Goal: Use online tool/utility: Utilize a website feature to perform a specific function

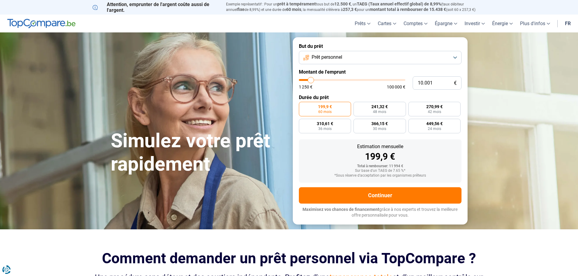
type input "21.000"
type input "21000"
click at [322, 80] on input "range" at bounding box center [352, 80] width 107 height 2
radio input "false"
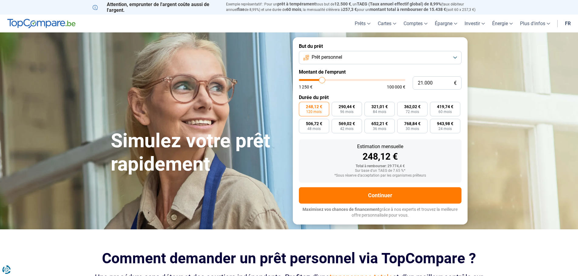
type input "32.750"
type input "32750"
click at [334, 80] on input "range" at bounding box center [352, 80] width 107 height 2
type input "13.750"
type input "13750"
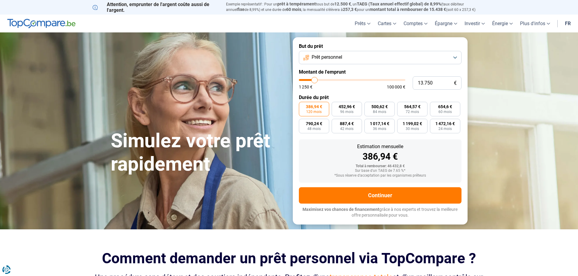
click at [315, 80] on input "range" at bounding box center [352, 80] width 107 height 2
radio input "true"
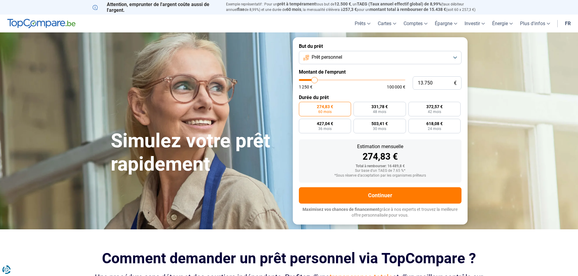
type input "7.000"
type input "7000"
click at [308, 80] on input "range" at bounding box center [352, 80] width 107 height 2
radio input "true"
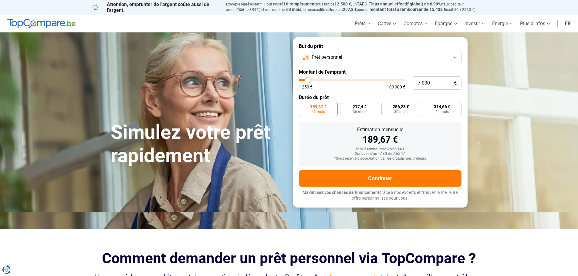
type input "1.750"
type input "1750"
click at [303, 79] on input "range" at bounding box center [352, 80] width 107 height 2
radio input "true"
type input "2.000"
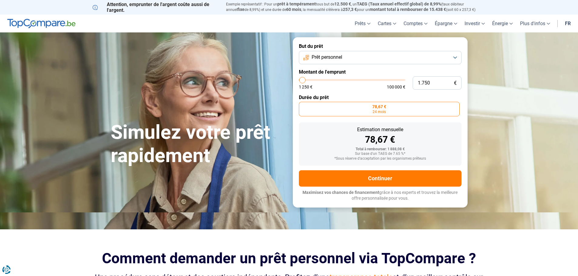
type input "2000"
type input "2.250"
type input "2250"
type input "2.500"
type input "2500"
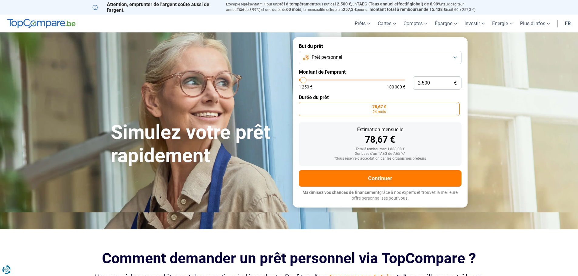
type input "2.750"
type input "2750"
type input "3.000"
type input "3000"
type input "3.500"
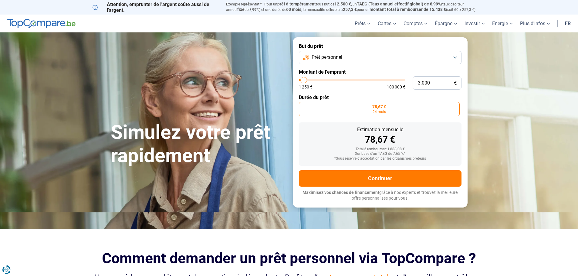
type input "3500"
type input "4.000"
type input "4000"
type input "4.500"
type input "4500"
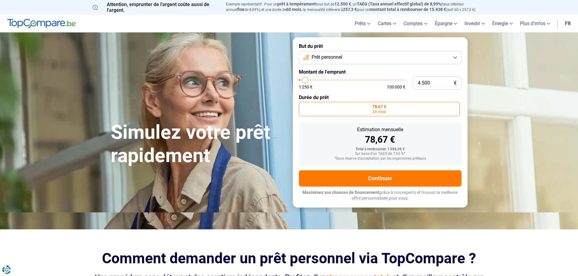
type input "5.000"
type input "5000"
type input "5.250"
type input "5250"
type input "5.000"
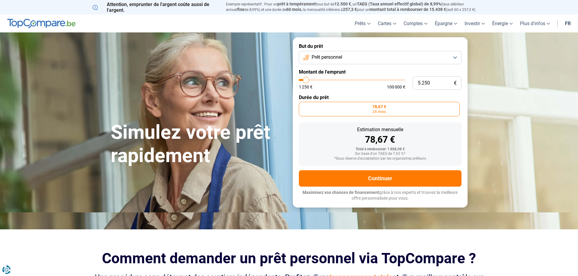
type input "5000"
type input "4.500"
type input "4500"
type input "4.250"
type input "4250"
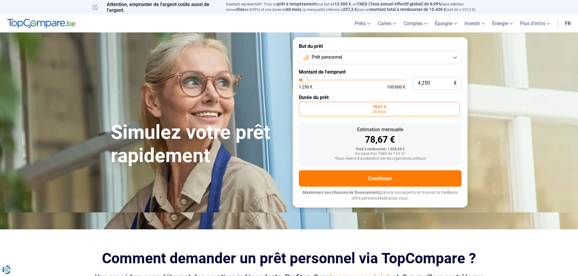
type input "4.000"
type input "4000"
type input "3.500"
type input "3500"
type input "3.000"
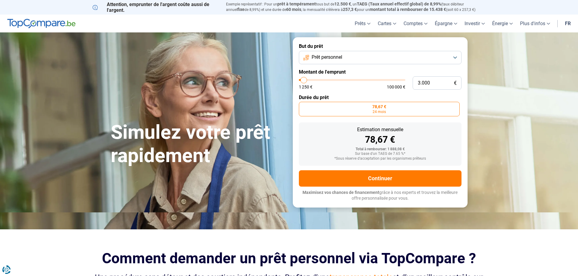
type input "3000"
click at [304, 79] on input "range" at bounding box center [352, 80] width 107 height 2
radio input "false"
type input "2.250"
type input "2250"
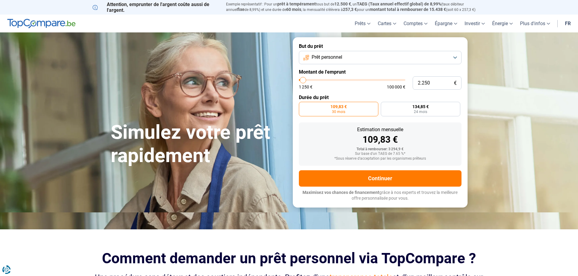
type input "2.500"
type input "2500"
type input "2.750"
type input "2750"
type input "3.000"
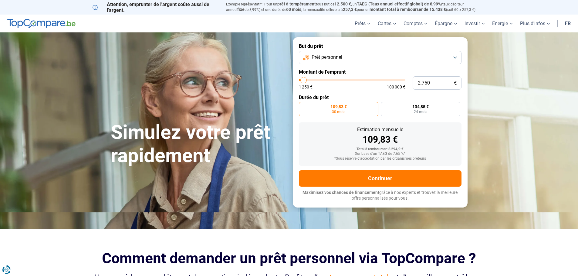
type input "3000"
type input "2.750"
type input "2750"
click at [304, 80] on input "range" at bounding box center [352, 80] width 107 height 2
